Goal: Communication & Community: Participate in discussion

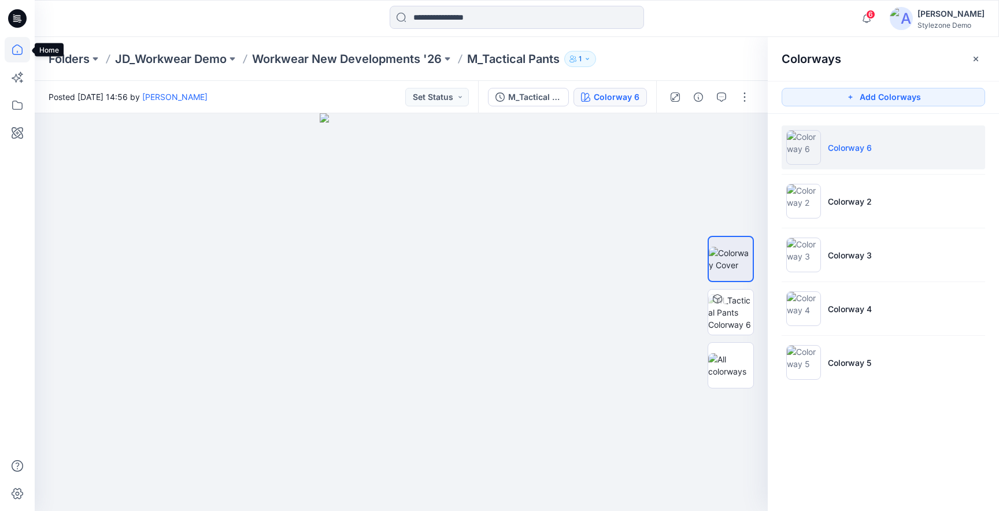
click at [14, 55] on icon at bounding box center [17, 49] width 25 height 25
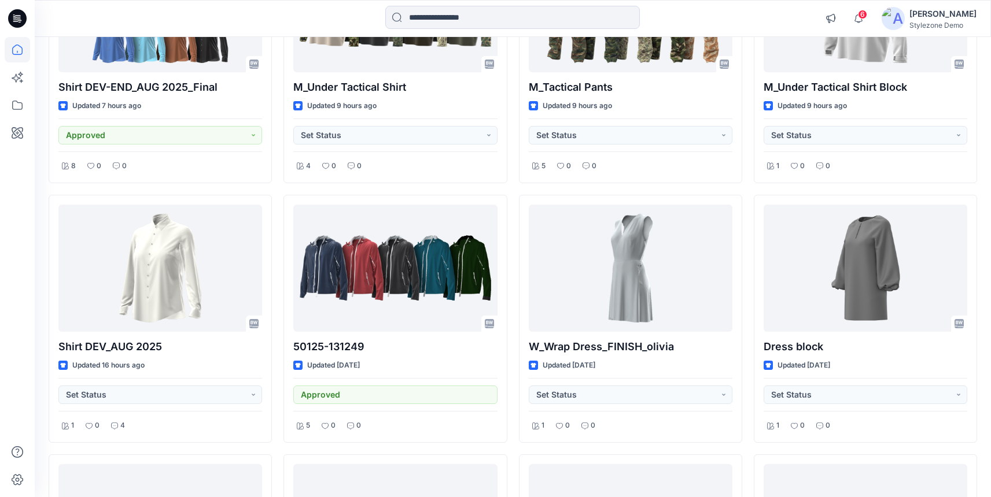
scroll to position [189, 0]
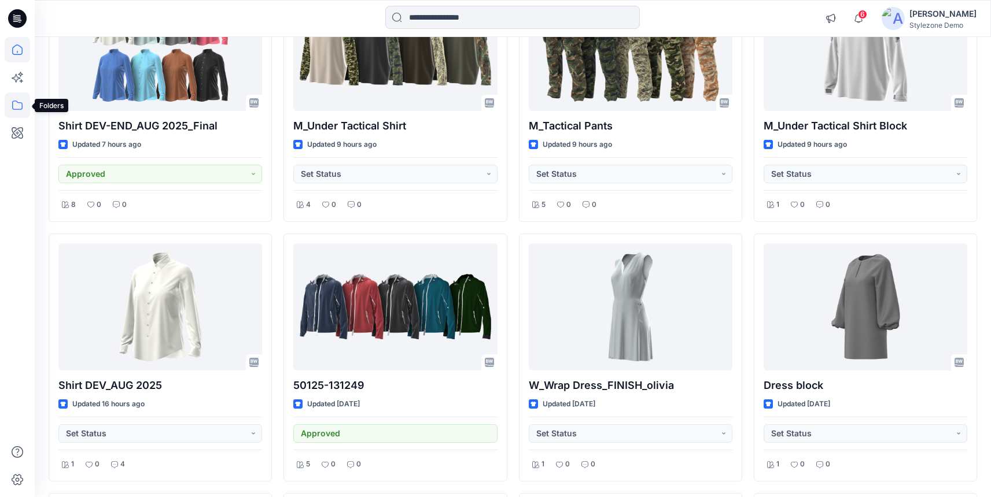
click at [18, 106] on icon at bounding box center [17, 105] width 25 height 25
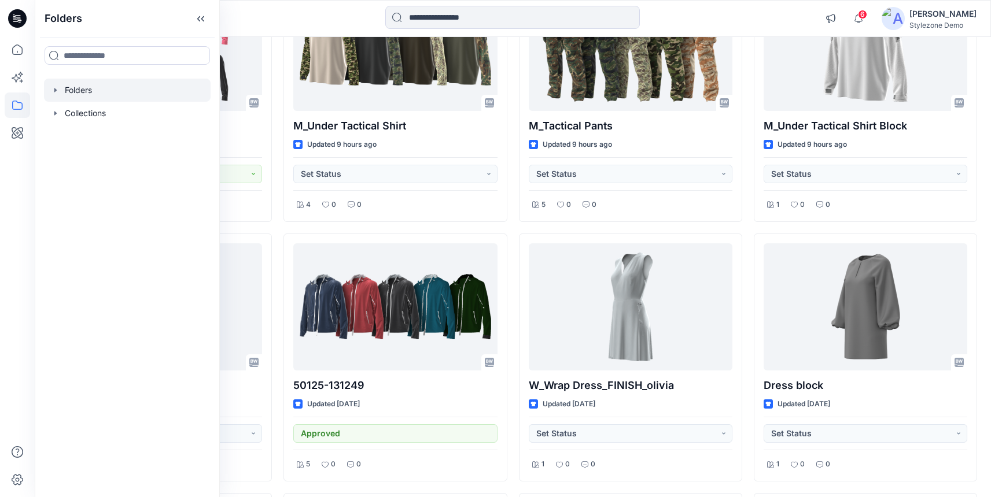
click at [57, 90] on icon "button" at bounding box center [55, 90] width 9 height 9
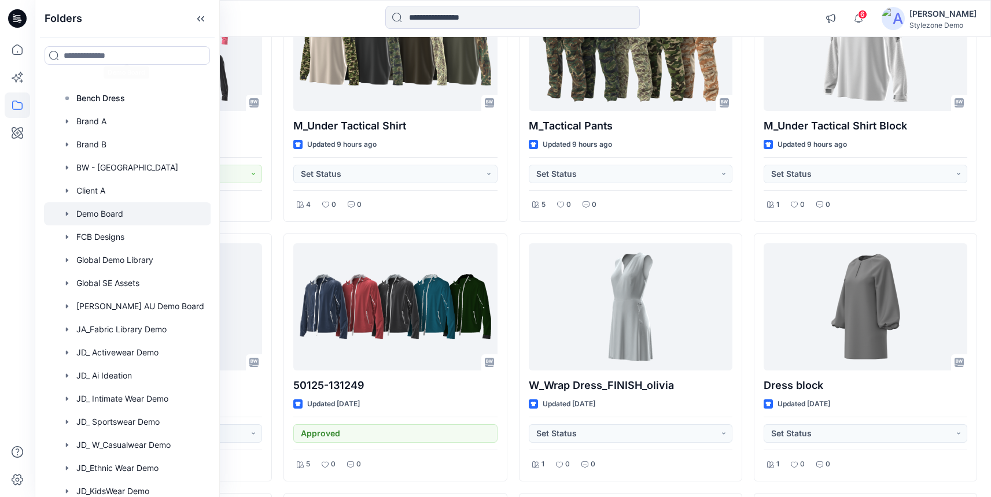
scroll to position [413, 0]
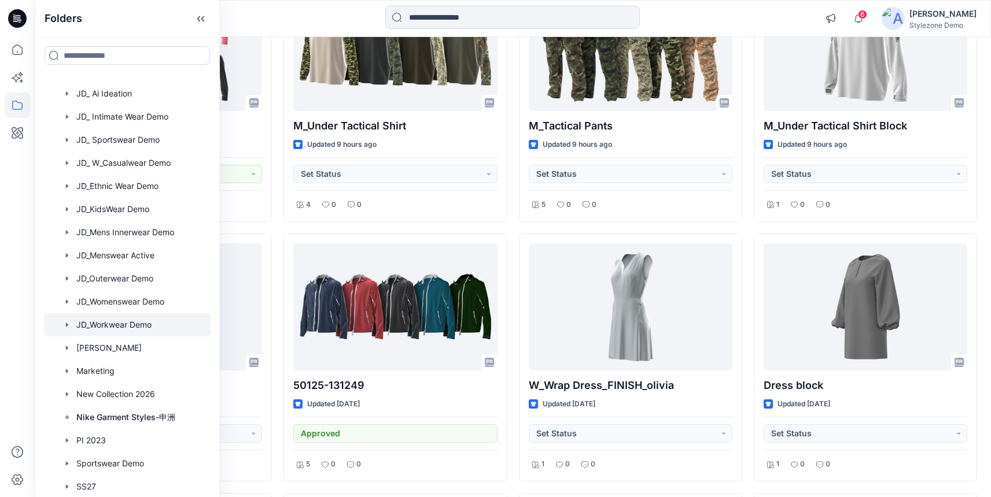
click at [120, 324] on div at bounding box center [127, 324] width 167 height 23
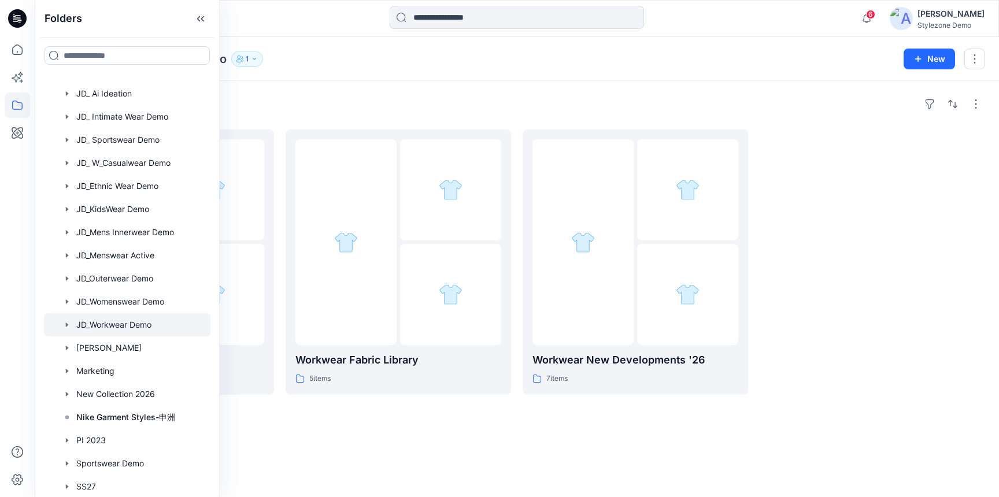
click at [377, 69] on div "Folders JD_Workwear Demo 1 New" at bounding box center [517, 59] width 965 height 44
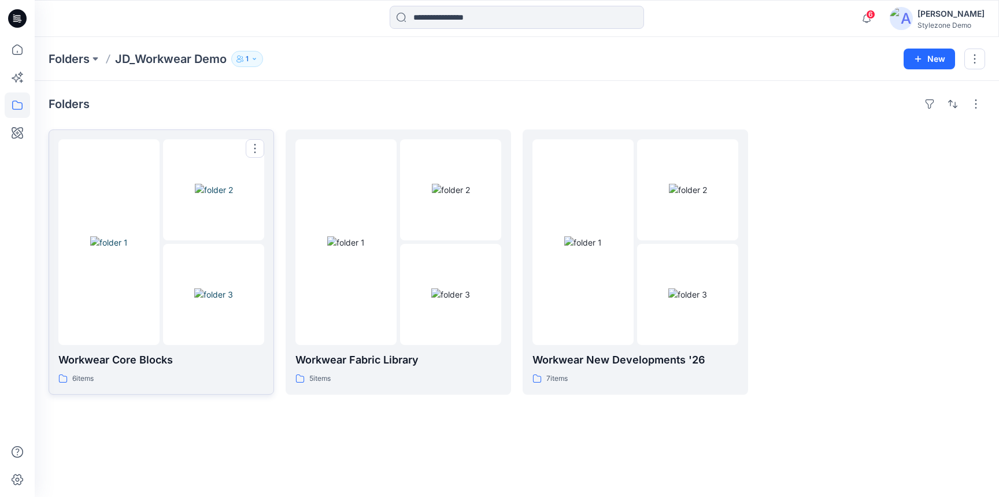
click at [194, 289] on img at bounding box center [213, 295] width 39 height 12
click at [19, 50] on icon at bounding box center [17, 49] width 25 height 25
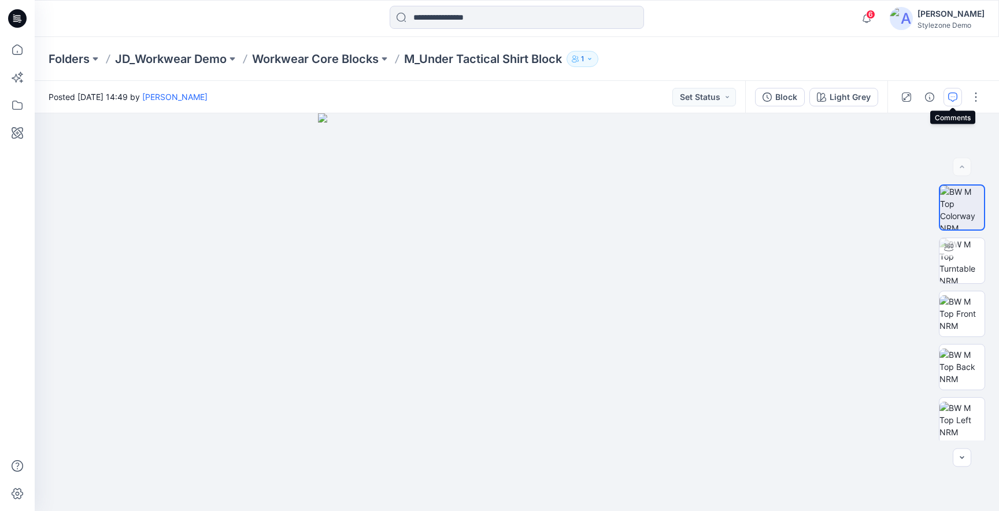
click at [955, 97] on icon "button" at bounding box center [952, 97] width 9 height 9
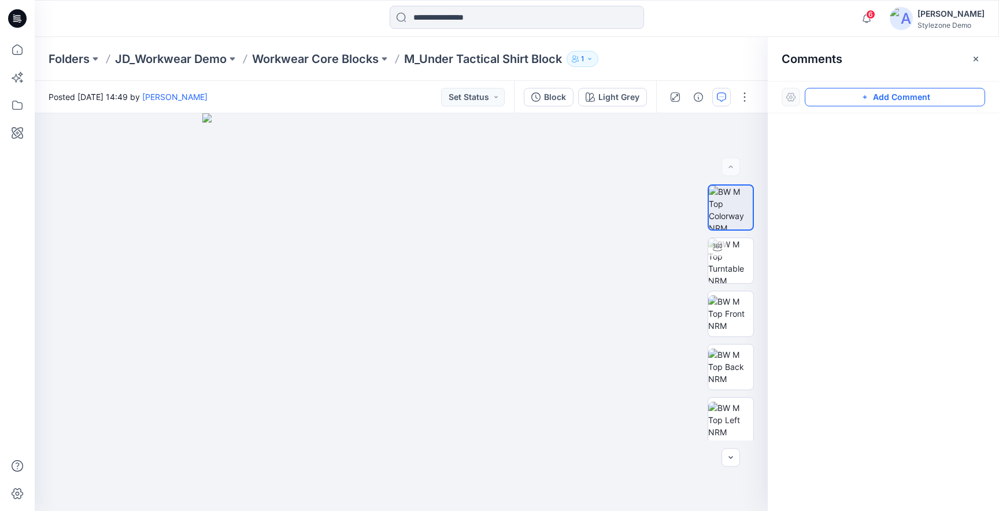
click at [868, 97] on icon "button" at bounding box center [864, 97] width 9 height 9
click at [725, 261] on img at bounding box center [730, 260] width 45 height 45
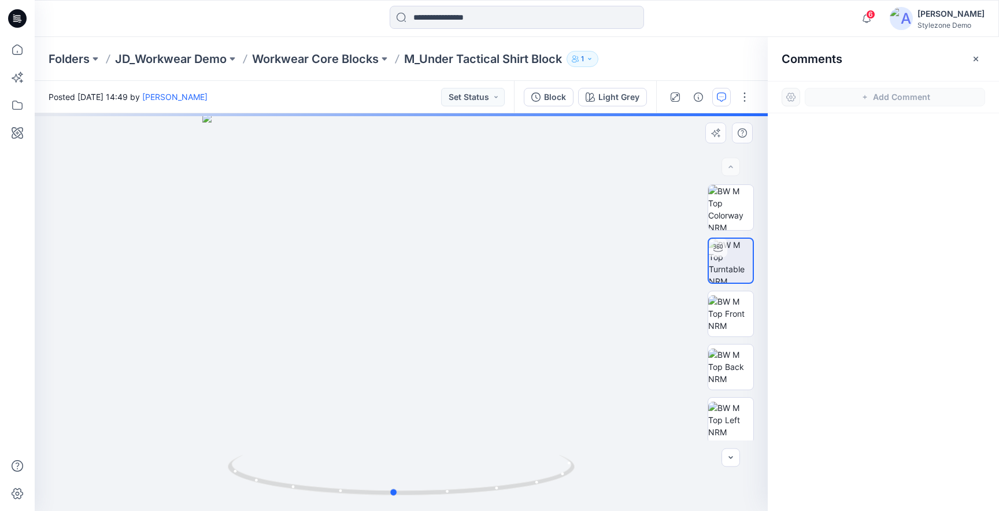
drag, startPoint x: 463, startPoint y: 339, endPoint x: 455, endPoint y: 337, distance: 7.7
click at [455, 337] on div at bounding box center [401, 312] width 733 height 398
drag, startPoint x: 484, startPoint y: 386, endPoint x: 536, endPoint y: 387, distance: 52.1
click at [536, 387] on div at bounding box center [401, 312] width 733 height 398
click at [420, 316] on div at bounding box center [401, 312] width 733 height 398
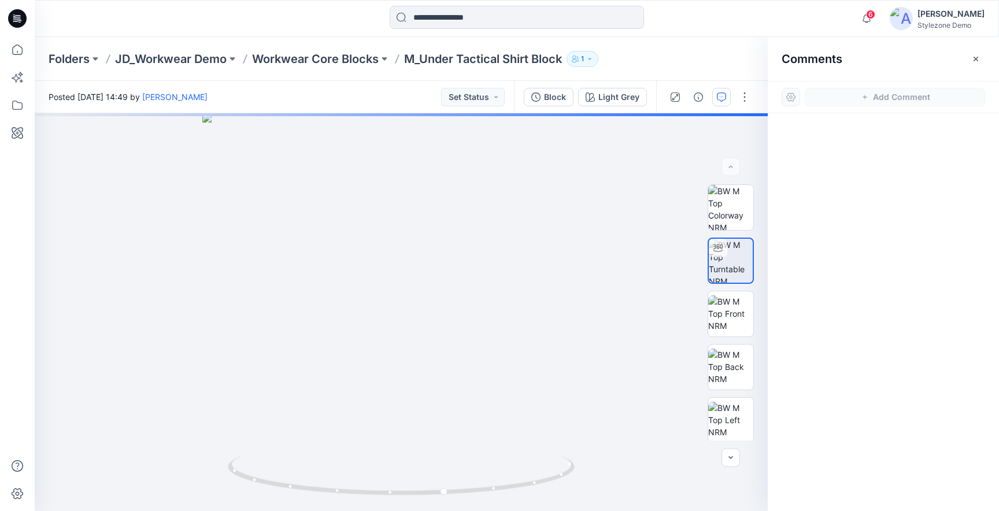
click at [974, 60] on icon "button" at bounding box center [976, 58] width 9 height 9
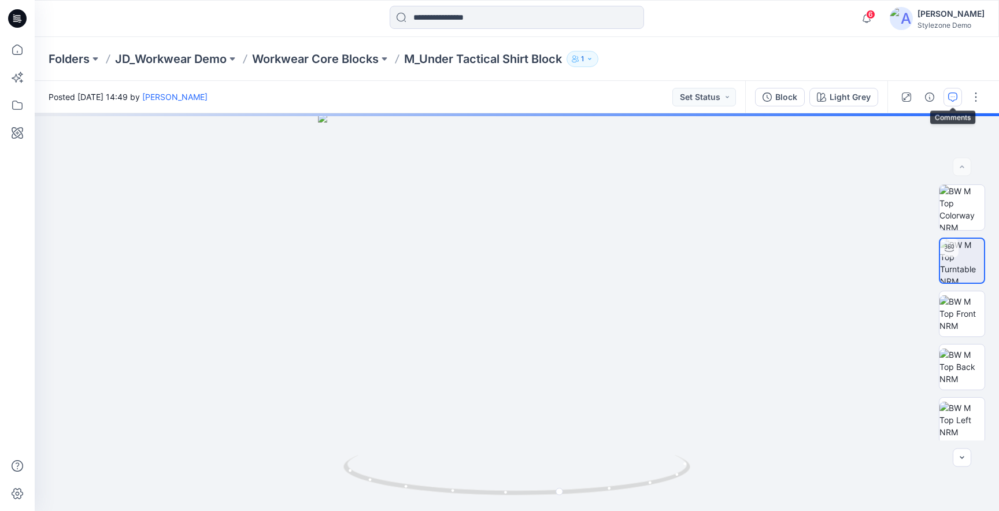
click at [955, 96] on icon "button" at bounding box center [952, 97] width 9 height 9
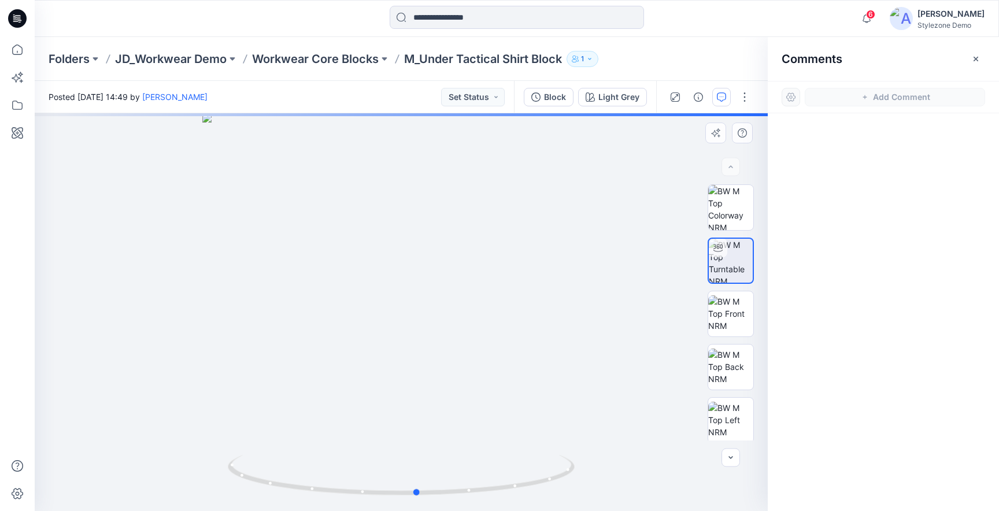
drag, startPoint x: 386, startPoint y: 342, endPoint x: 357, endPoint y: 343, distance: 28.3
click at [357, 343] on div at bounding box center [401, 312] width 733 height 398
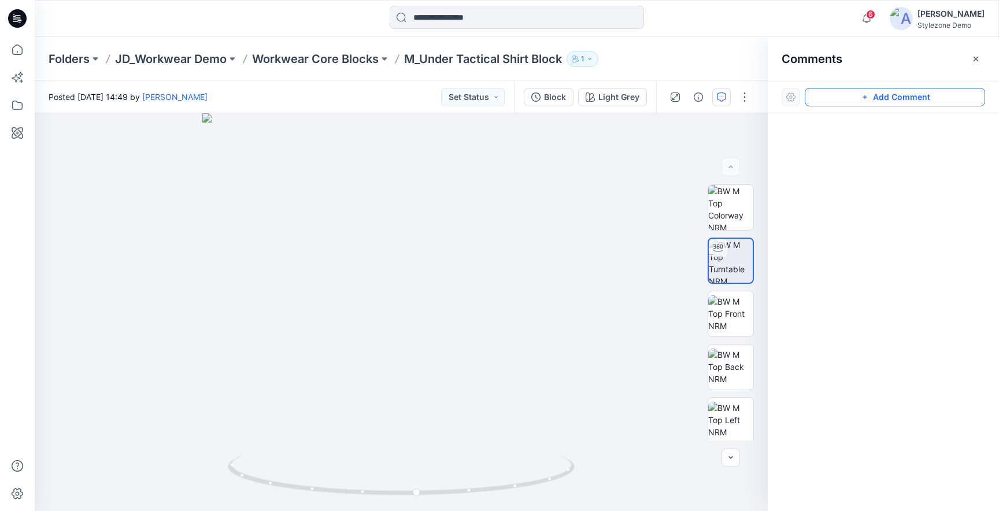
click at [917, 104] on button "Add Comment" at bounding box center [895, 97] width 180 height 19
click at [427, 301] on div "1" at bounding box center [401, 312] width 733 height 398
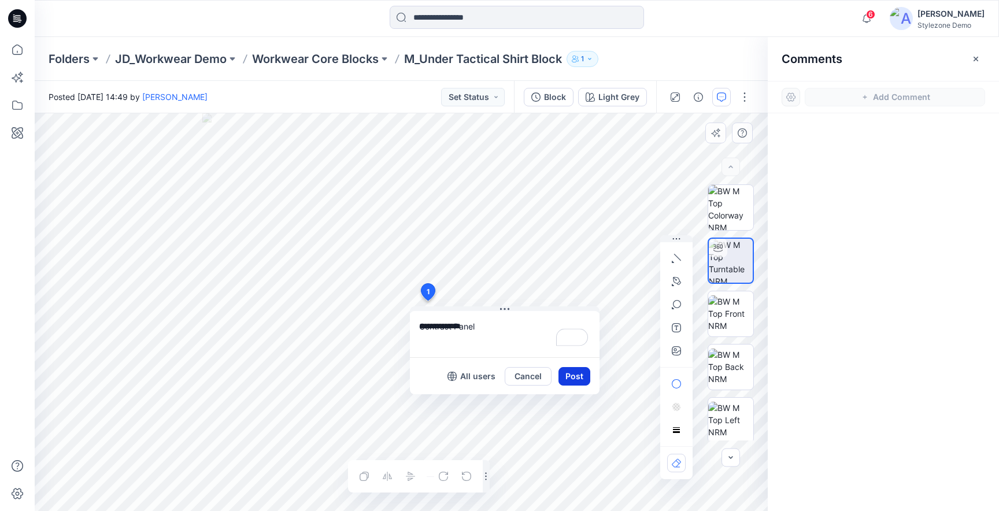
type textarea "**********"
click at [565, 380] on button "Post" at bounding box center [575, 376] width 32 height 19
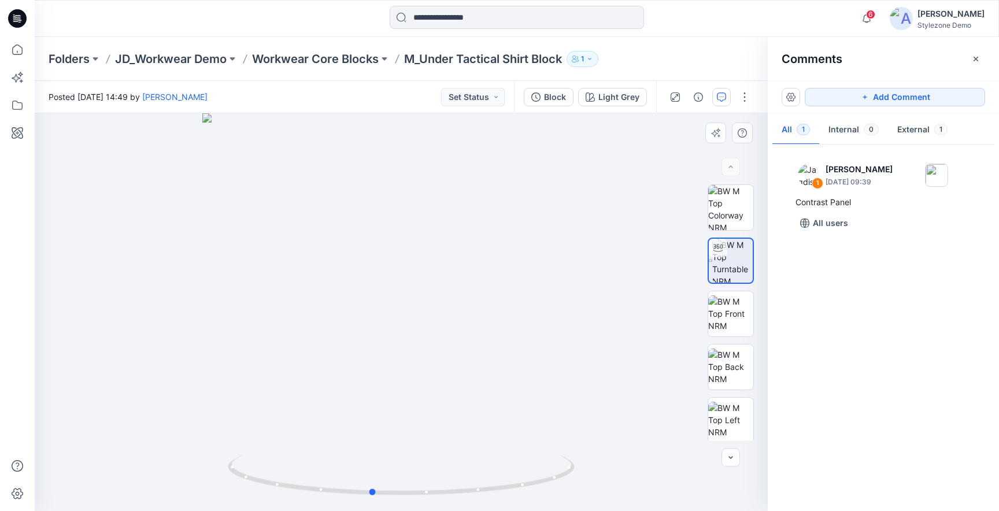
drag, startPoint x: 483, startPoint y: 396, endPoint x: 497, endPoint y: 367, distance: 32.3
click at [453, 405] on div at bounding box center [401, 312] width 733 height 398
click at [931, 92] on button "Add Comment" at bounding box center [895, 97] width 180 height 19
click at [447, 241] on div "2" at bounding box center [401, 312] width 733 height 398
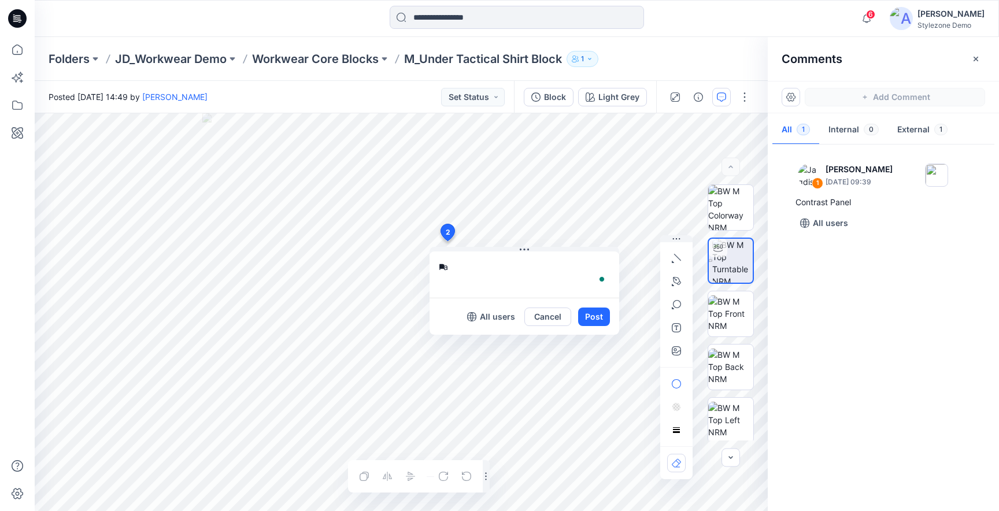
type textarea "*"
click at [463, 265] on textarea "**********" at bounding box center [525, 275] width 190 height 46
click at [496, 266] on textarea "**********" at bounding box center [525, 275] width 190 height 46
type textarea "**********"
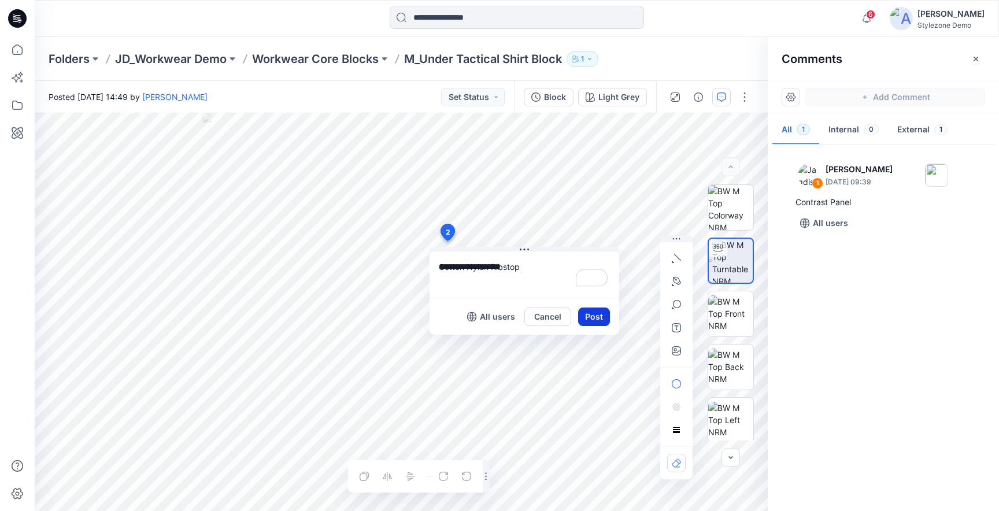
click at [593, 320] on button "Post" at bounding box center [594, 317] width 32 height 19
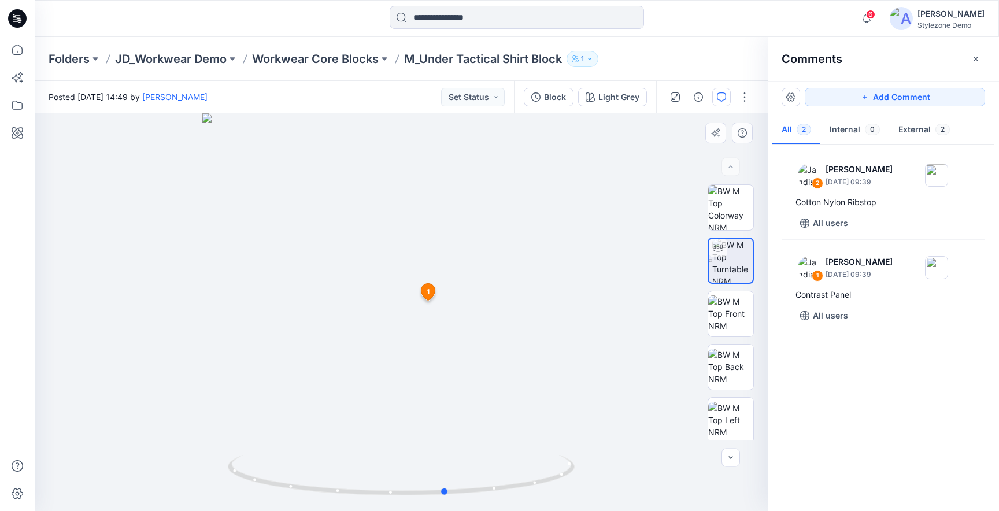
drag, startPoint x: 337, startPoint y: 394, endPoint x: 382, endPoint y: 402, distance: 45.8
click at [382, 402] on div at bounding box center [401, 312] width 733 height 398
drag, startPoint x: 389, startPoint y: 441, endPoint x: 379, endPoint y: 434, distance: 11.6
click at [379, 434] on div at bounding box center [401, 312] width 733 height 398
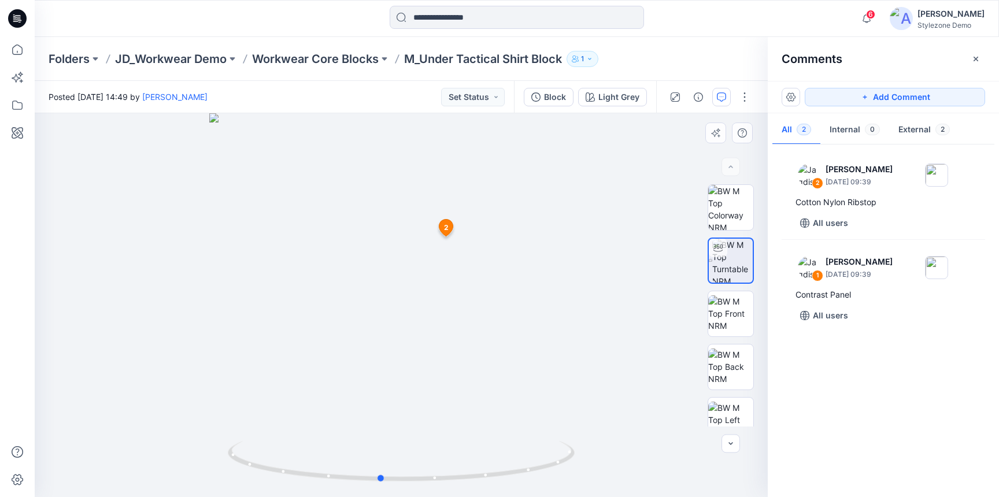
drag, startPoint x: 464, startPoint y: 400, endPoint x: 408, endPoint y: 400, distance: 56.7
click at [408, 400] on div at bounding box center [401, 305] width 733 height 384
drag, startPoint x: 406, startPoint y: 385, endPoint x: 453, endPoint y: 381, distance: 47.6
click at [453, 381] on div at bounding box center [401, 305] width 733 height 384
drag, startPoint x: 372, startPoint y: 353, endPoint x: 386, endPoint y: 382, distance: 31.8
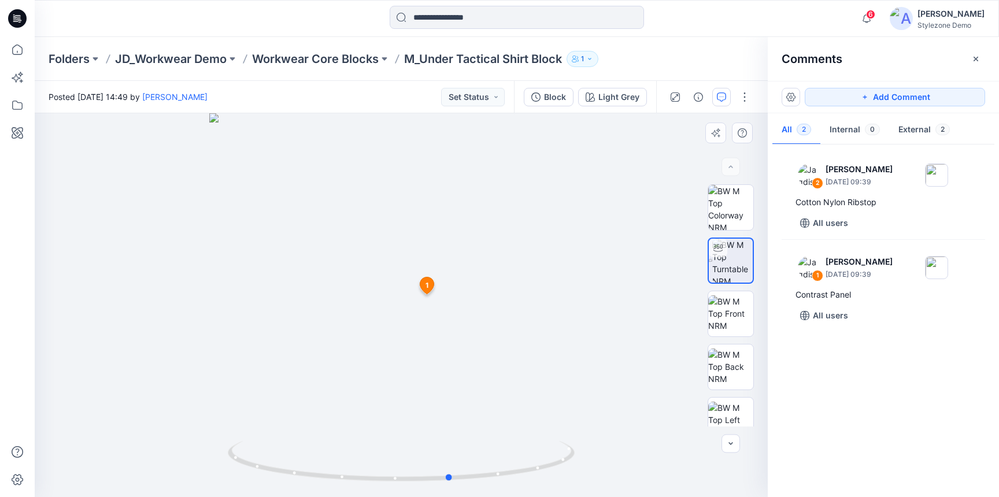
click at [392, 353] on div at bounding box center [401, 305] width 733 height 384
drag, startPoint x: 459, startPoint y: 373, endPoint x: 394, endPoint y: 376, distance: 64.9
click at [394, 376] on div at bounding box center [401, 305] width 733 height 384
drag, startPoint x: 456, startPoint y: 377, endPoint x: 427, endPoint y: 376, distance: 29.5
click at [427, 376] on div at bounding box center [401, 305] width 733 height 384
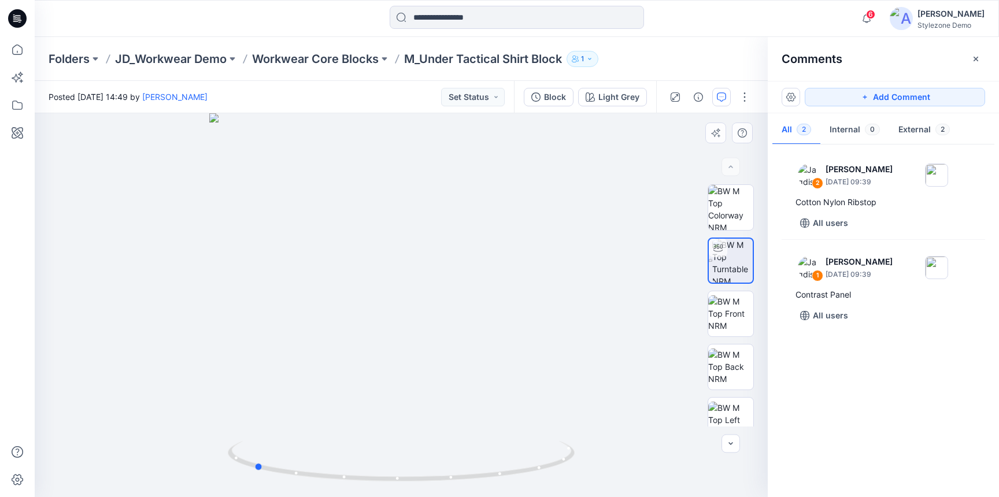
drag, startPoint x: 462, startPoint y: 381, endPoint x: 376, endPoint y: 378, distance: 86.2
click at [376, 378] on div at bounding box center [401, 305] width 733 height 384
click at [905, 103] on button "Add Comment" at bounding box center [895, 97] width 180 height 19
click at [422, 270] on div "3" at bounding box center [401, 305] width 733 height 384
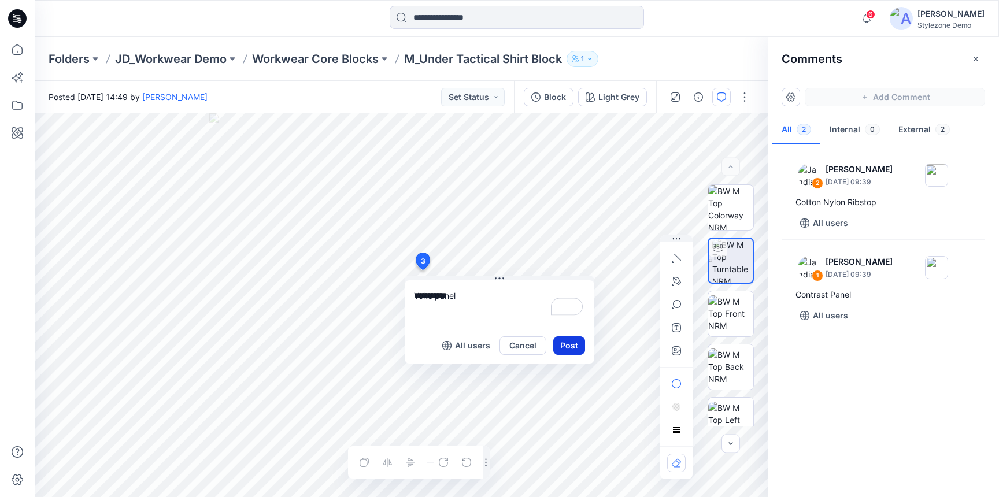
type textarea "**********"
click at [565, 349] on button "Post" at bounding box center [569, 346] width 32 height 19
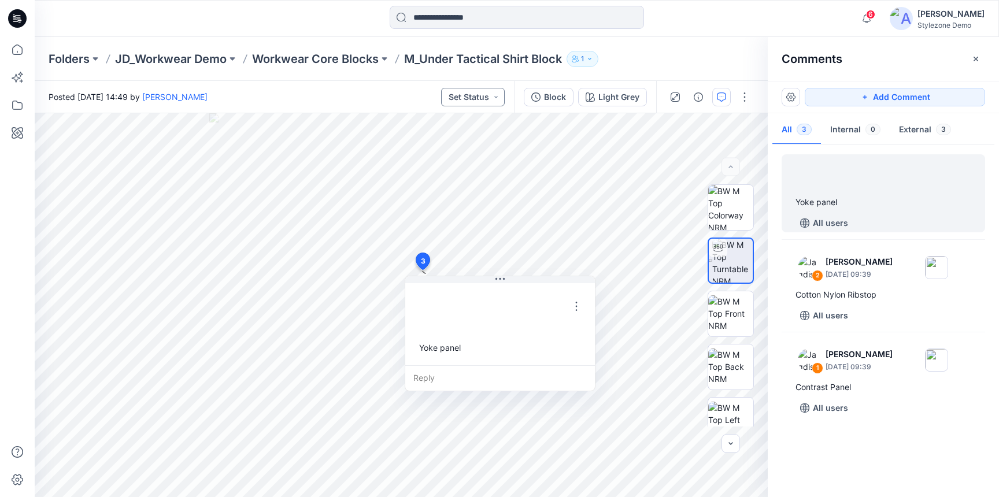
click at [476, 105] on button "Set Status" at bounding box center [473, 97] width 64 height 19
click at [449, 159] on span "Design - Draft" at bounding box center [452, 151] width 53 height 16
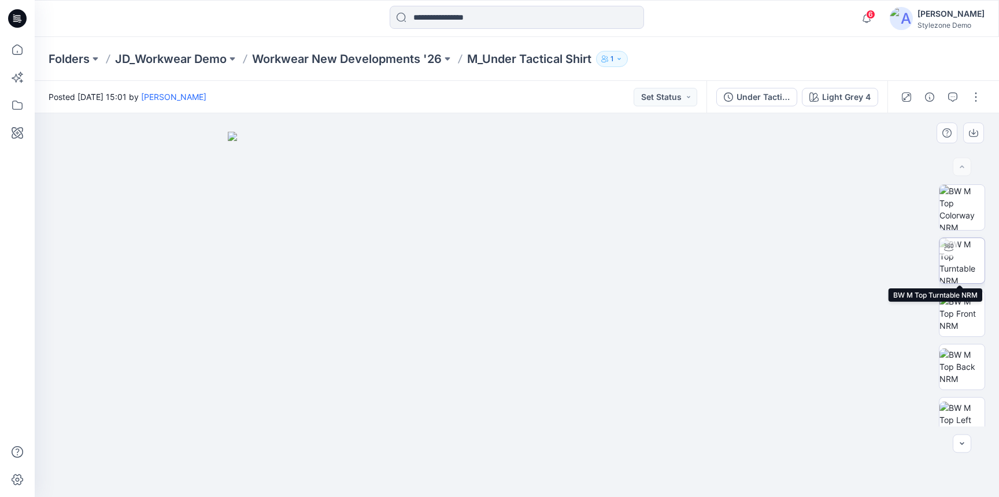
click at [961, 250] on img at bounding box center [962, 260] width 45 height 45
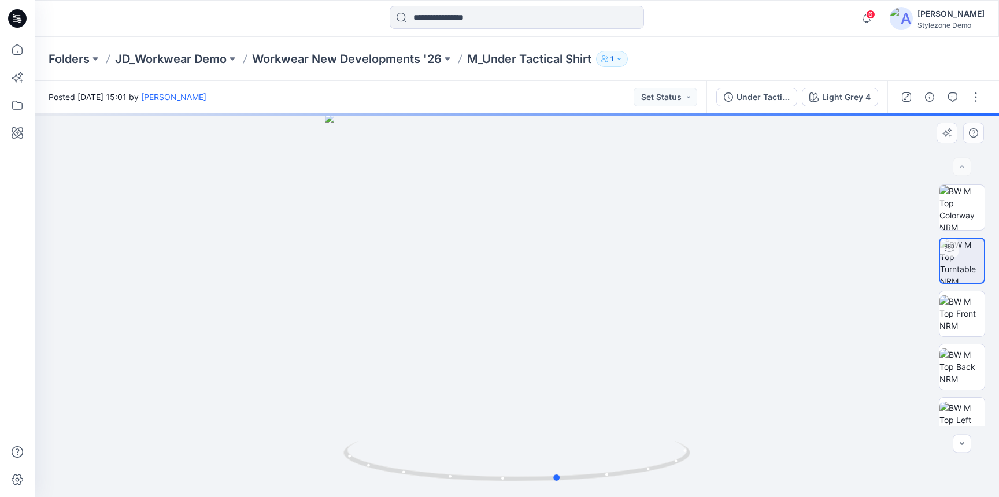
drag, startPoint x: 544, startPoint y: 335, endPoint x: 586, endPoint y: 337, distance: 42.2
click at [586, 337] on div at bounding box center [517, 305] width 965 height 384
drag, startPoint x: 578, startPoint y: 313, endPoint x: 409, endPoint y: 320, distance: 169.0
click at [405, 320] on div at bounding box center [517, 305] width 965 height 384
drag, startPoint x: 574, startPoint y: 338, endPoint x: 679, endPoint y: 336, distance: 104.7
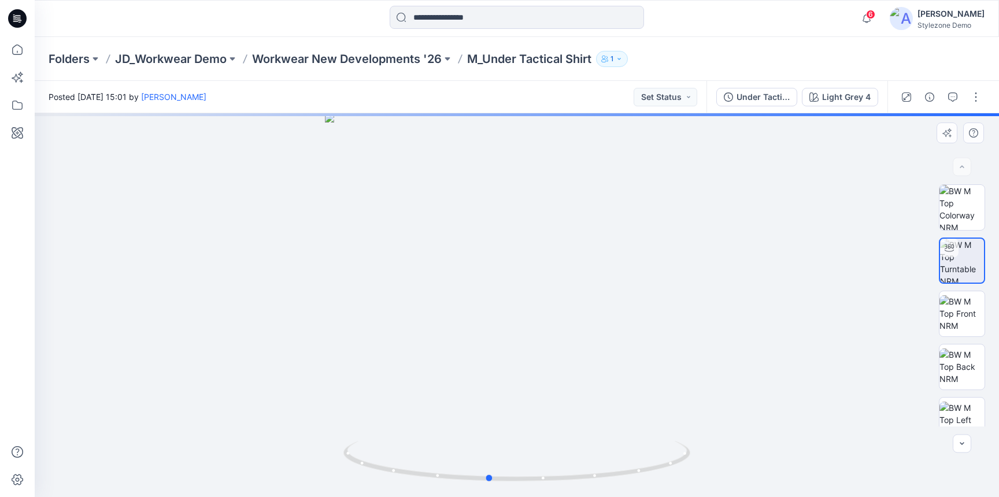
click at [679, 336] on div at bounding box center [517, 305] width 965 height 384
click at [958, 320] on img at bounding box center [962, 313] width 45 height 36
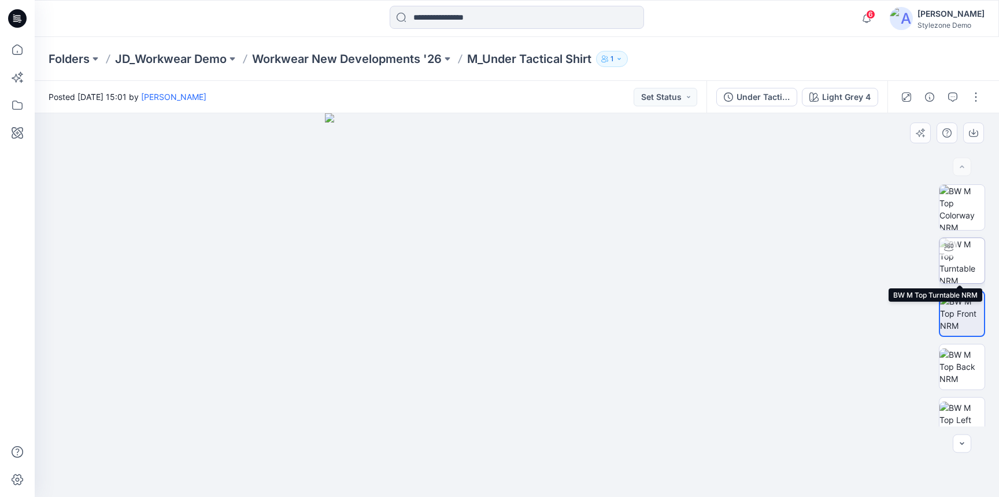
click at [969, 252] on img at bounding box center [962, 260] width 45 height 45
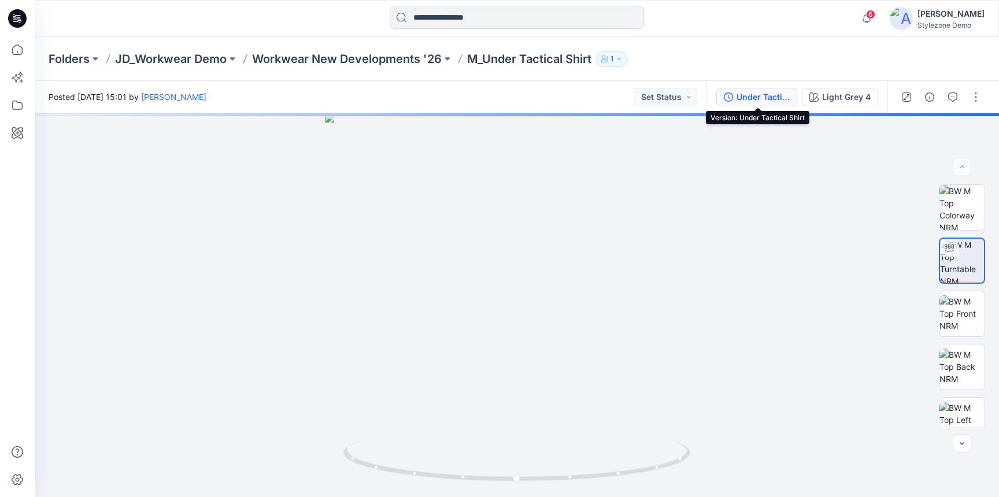
click at [744, 104] on button "Under Tactical Shirt" at bounding box center [756, 97] width 81 height 19
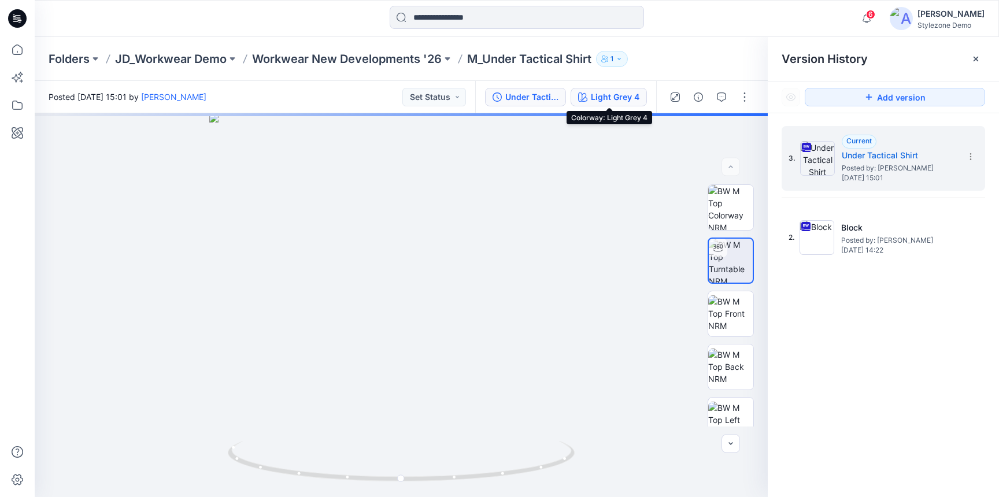
click at [604, 93] on div "Light Grey 4" at bounding box center [615, 97] width 49 height 13
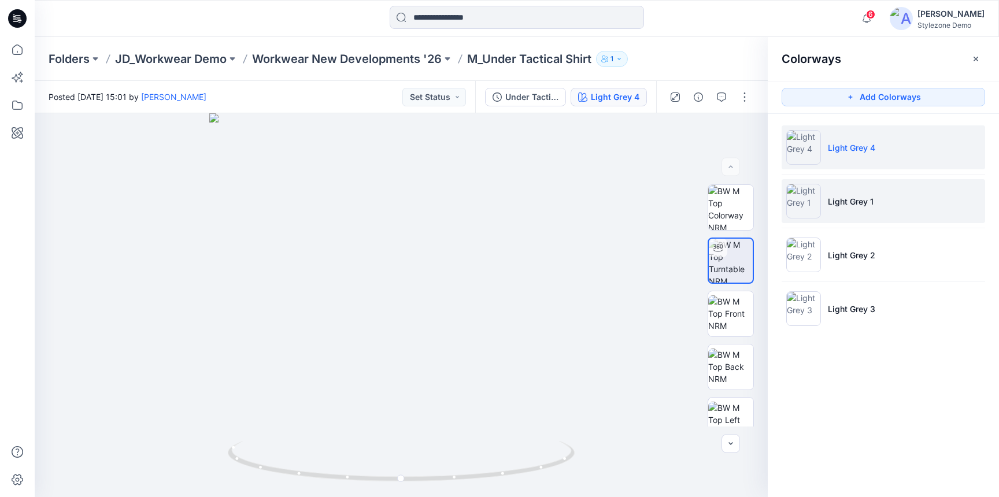
click at [897, 189] on li "Light Grey 1" at bounding box center [884, 201] width 204 height 44
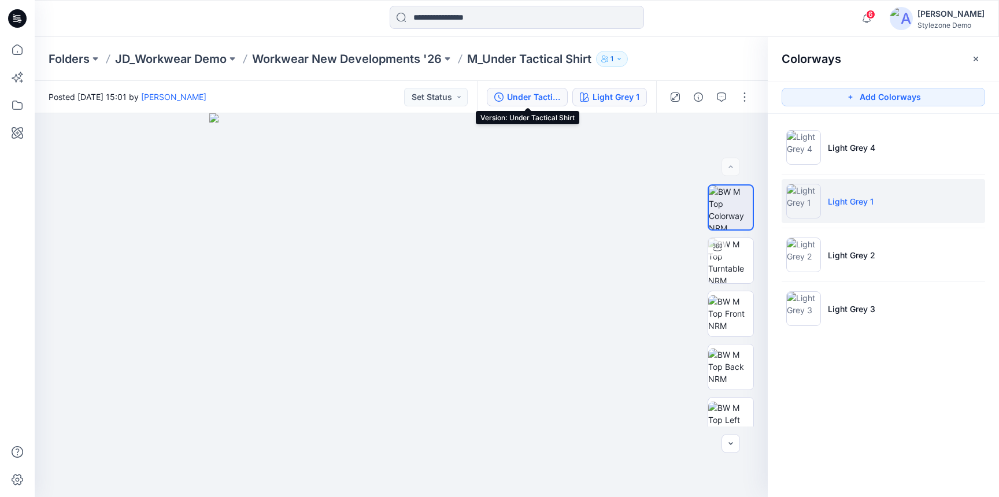
click at [550, 105] on button "Under Tactical Shirt" at bounding box center [527, 97] width 81 height 19
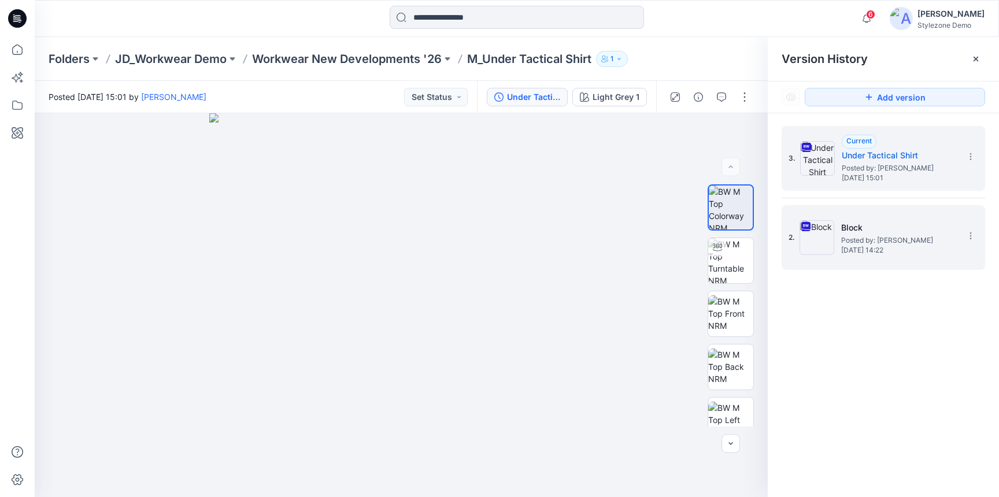
click at [900, 248] on span "[DATE] 14:22" at bounding box center [899, 250] width 116 height 8
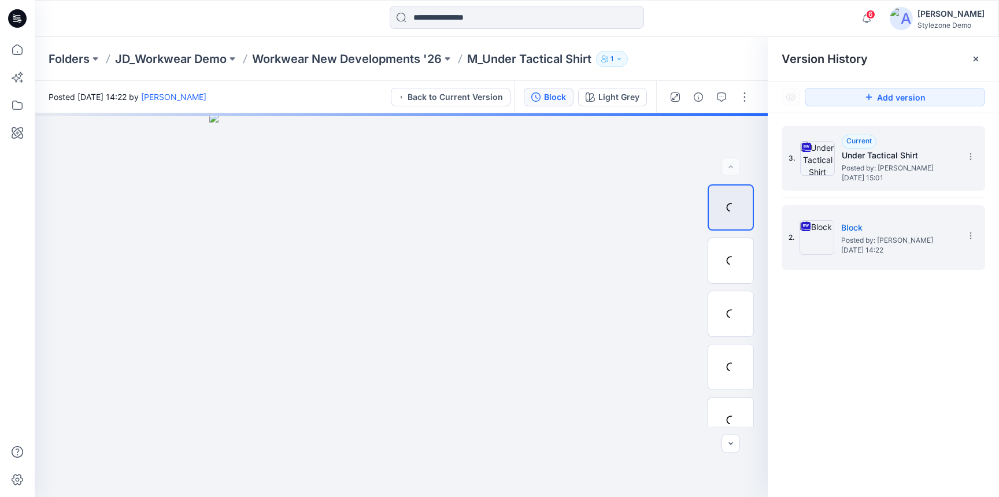
click at [889, 184] on div "3. Current Under Tactical Shirt Posted by: [PERSON_NAME] [DATE] 15:01" at bounding box center [875, 159] width 173 height 56
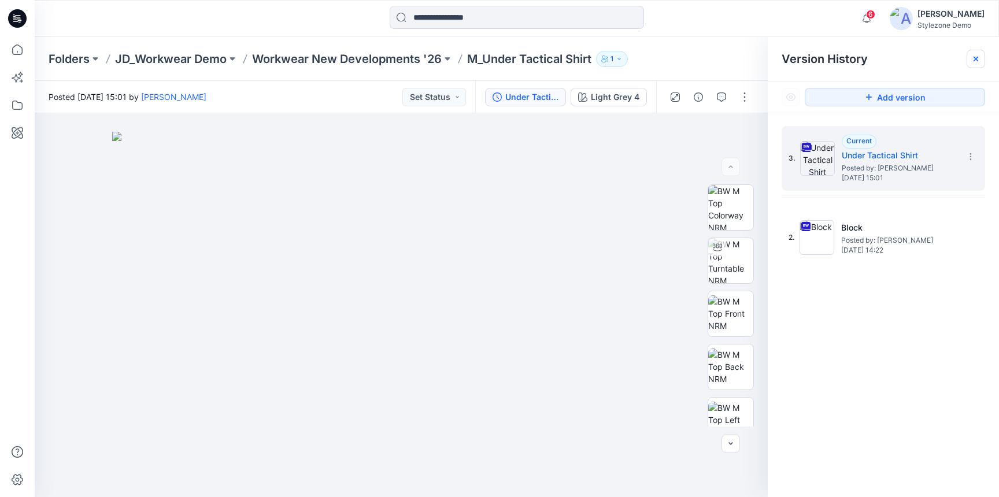
click at [969, 57] on div at bounding box center [976, 59] width 19 height 19
